Goal: Information Seeking & Learning: Learn about a topic

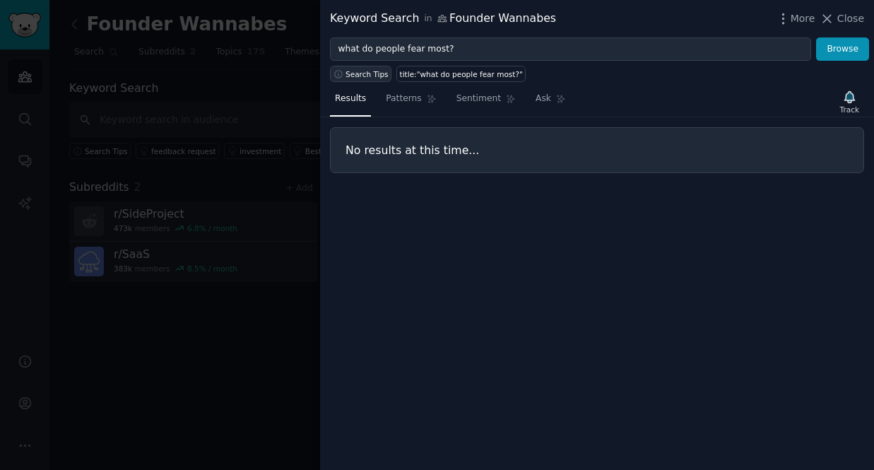
click at [370, 76] on span "Search Tips" at bounding box center [366, 74] width 43 height 10
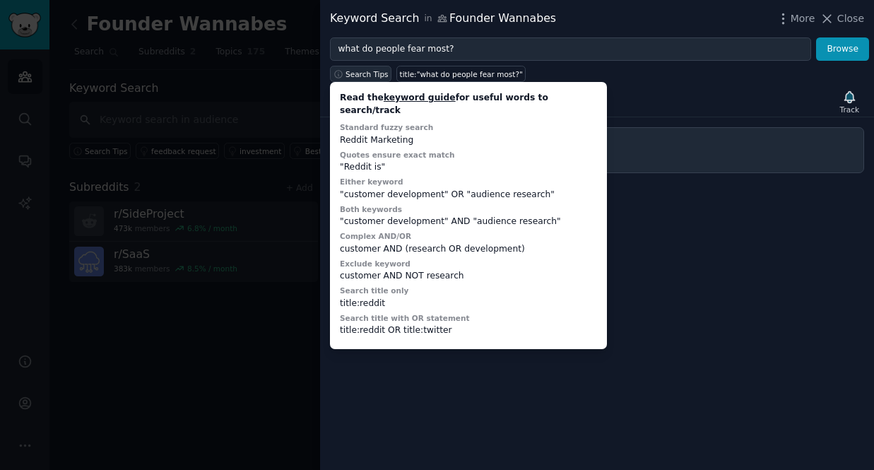
click at [370, 76] on span "Search Tips" at bounding box center [366, 74] width 43 height 10
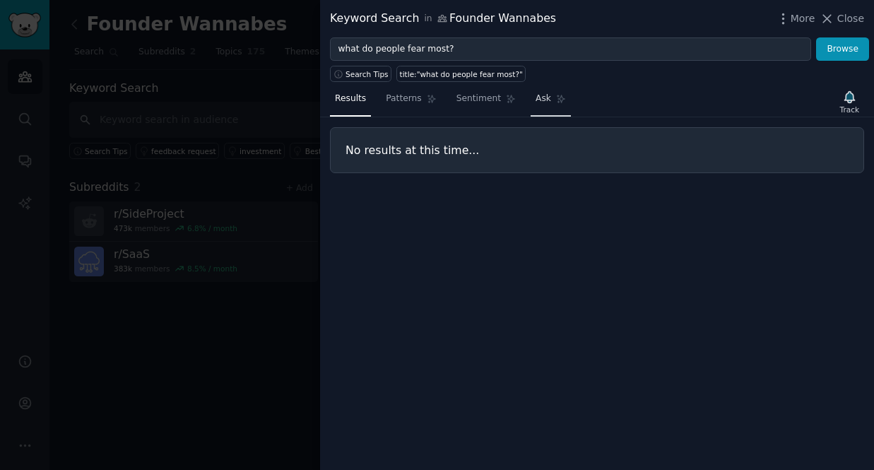
click at [541, 100] on span "Ask" at bounding box center [543, 99] width 16 height 13
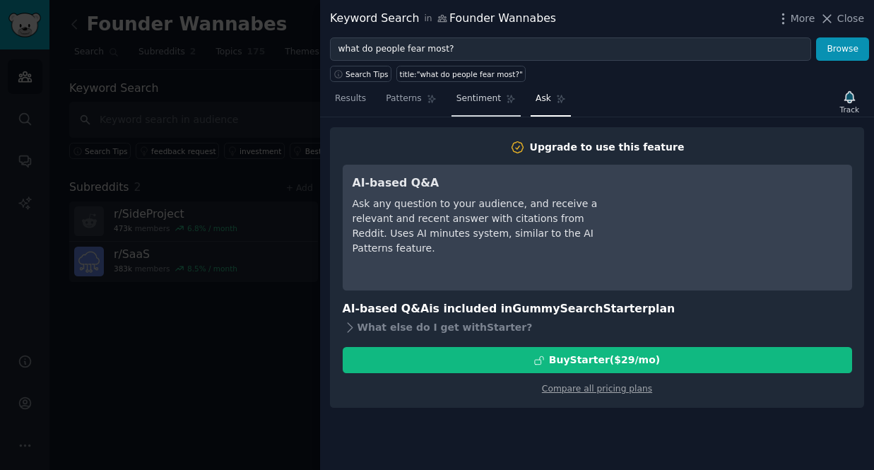
click at [475, 100] on span "Sentiment" at bounding box center [478, 99] width 45 height 13
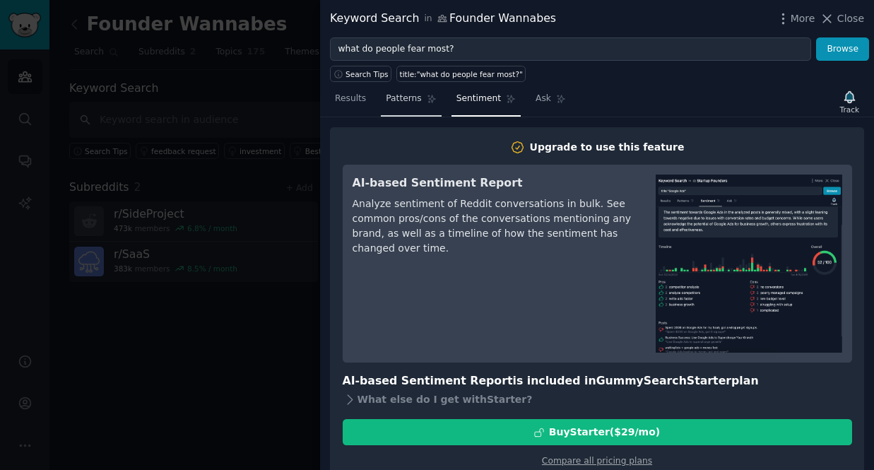
click at [399, 103] on span "Patterns" at bounding box center [403, 99] width 35 height 13
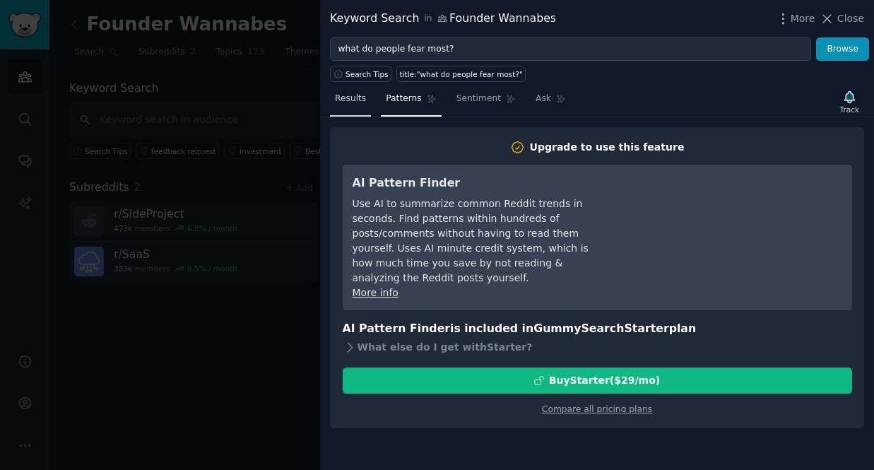
click at [333, 105] on link "Results" at bounding box center [350, 102] width 41 height 29
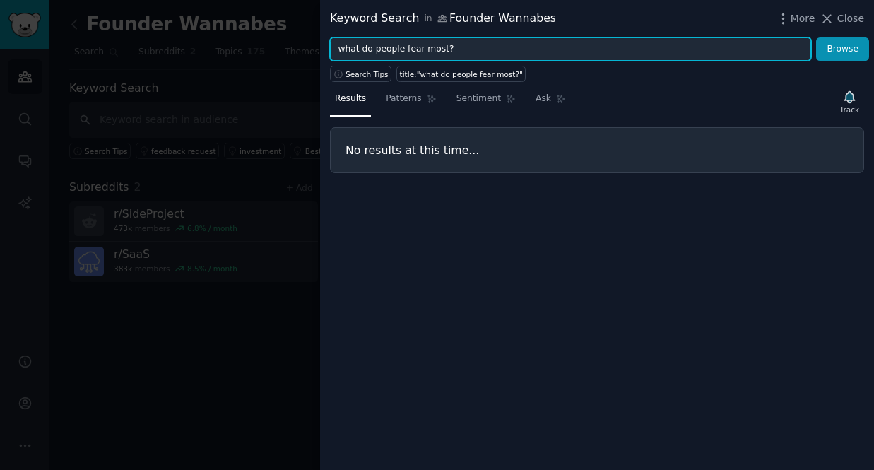
click at [428, 49] on input "what do people fear most?" at bounding box center [570, 49] width 481 height 24
click at [816, 37] on button "Browse" at bounding box center [842, 49] width 53 height 24
drag, startPoint x: 403, startPoint y: 49, endPoint x: 332, endPoint y: 49, distance: 70.6
click at [332, 49] on input "what do people fear" at bounding box center [570, 49] width 481 height 24
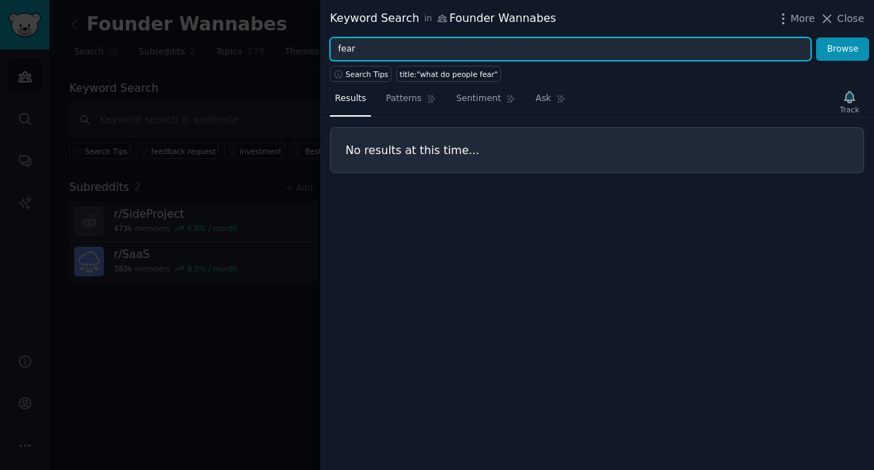
type input "fear"
click at [816, 37] on button "Browse" at bounding box center [842, 49] width 53 height 24
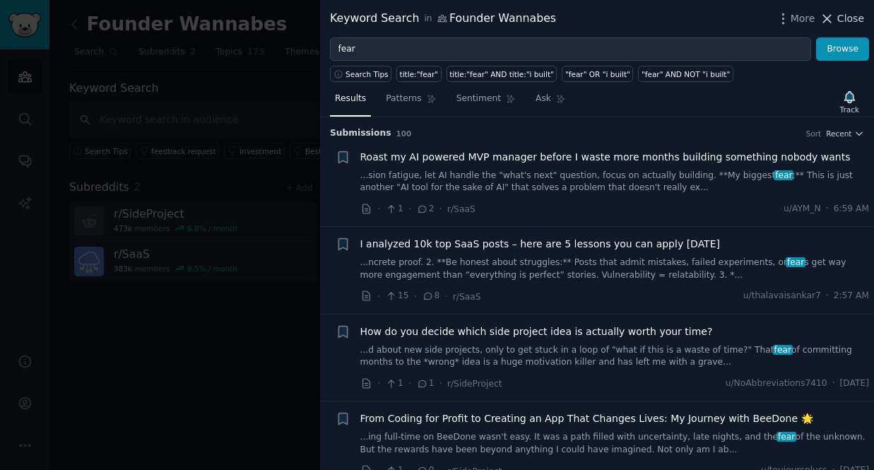
click at [854, 18] on span "Close" at bounding box center [850, 18] width 27 height 15
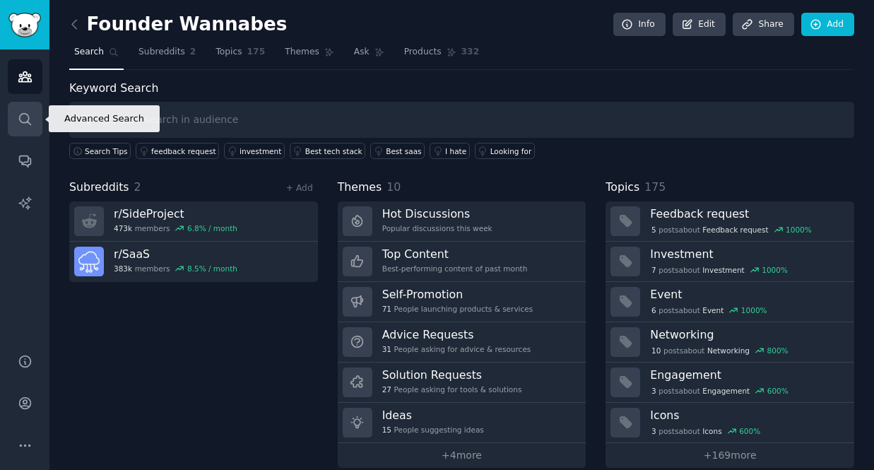
click at [23, 119] on icon "Sidebar" at bounding box center [25, 119] width 15 height 15
